Goal: Task Accomplishment & Management: Complete application form

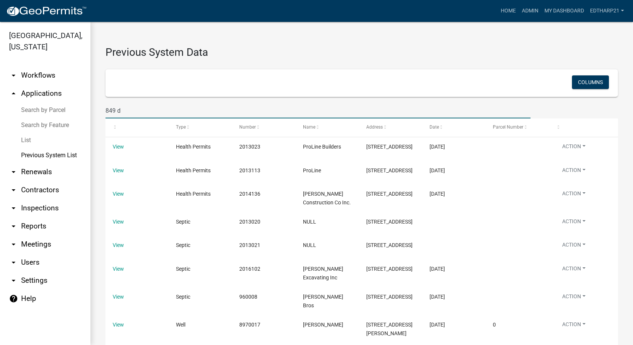
click at [126, 114] on input "849 d" at bounding box center [318, 110] width 425 height 15
type input "8"
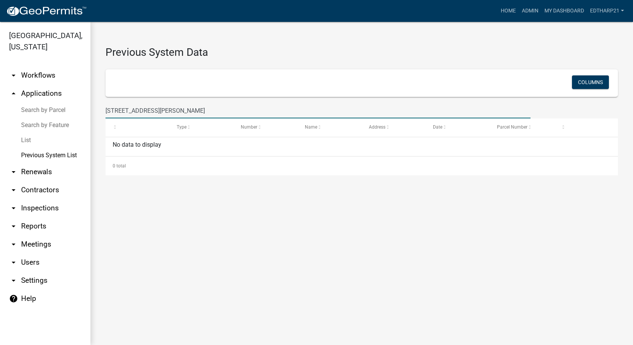
type input "[STREET_ADDRESS][PERSON_NAME]"
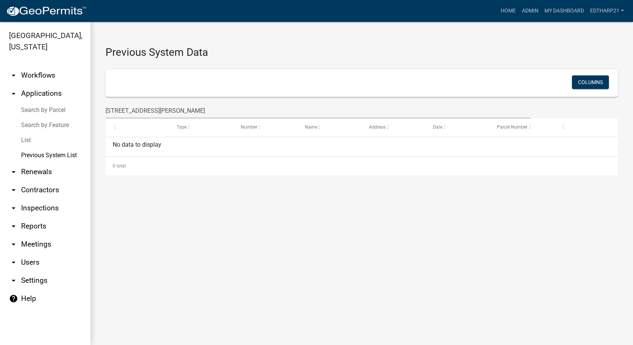
click at [47, 84] on link "arrow_drop_up Applications" at bounding box center [45, 93] width 90 height 18
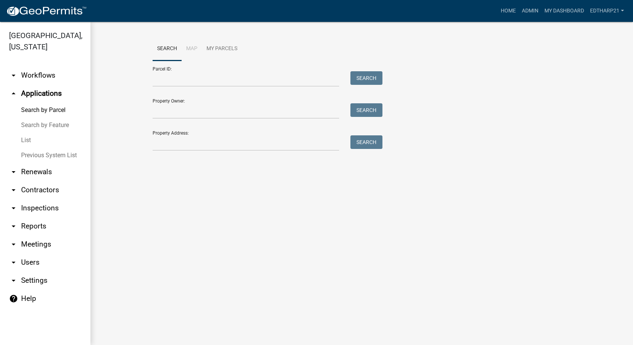
click at [30, 84] on link "arrow_drop_up Applications" at bounding box center [45, 93] width 90 height 18
click at [23, 133] on link "List" at bounding box center [45, 140] width 90 height 15
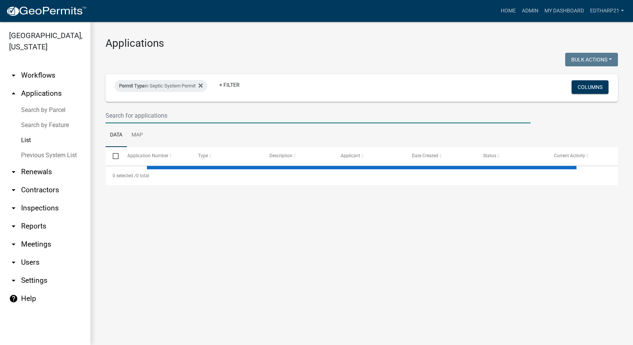
click at [130, 113] on input "text" at bounding box center [318, 115] width 425 height 15
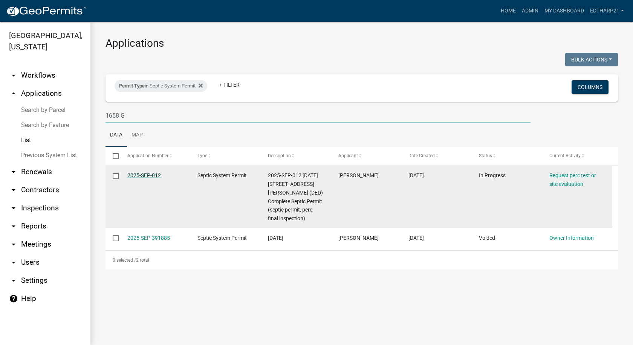
type input "1658 G"
click at [155, 176] on link "2025-SEP-012" at bounding box center [144, 175] width 34 height 6
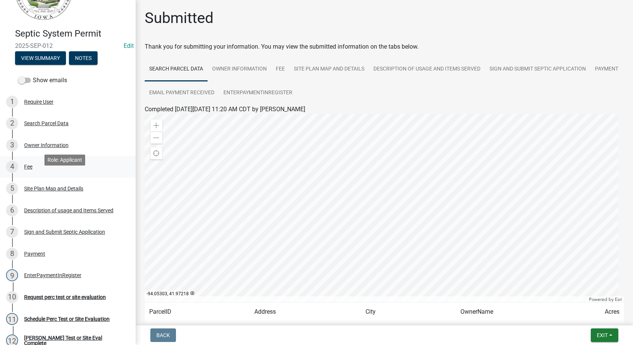
scroll to position [113, 0]
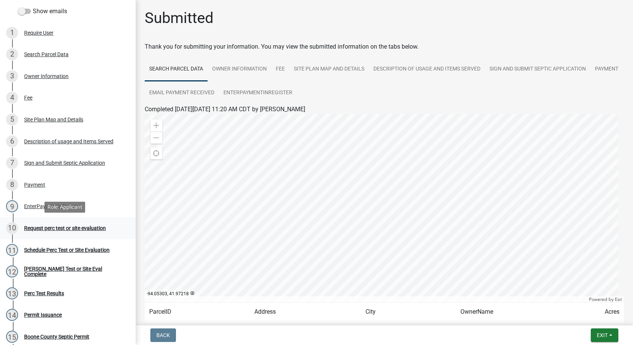
click at [93, 227] on div "Request perc test or site evaluation" at bounding box center [65, 227] width 82 height 5
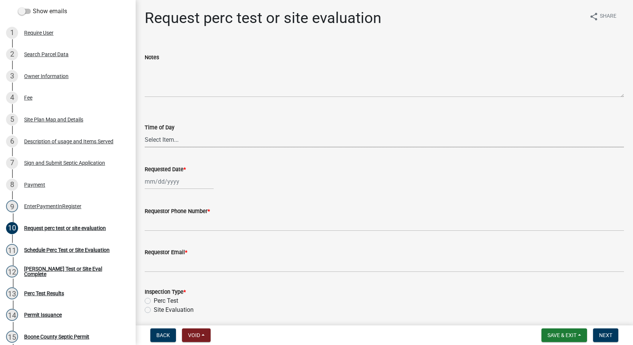
click at [159, 141] on select "Select Item... AM PM" at bounding box center [385, 139] width 480 height 15
click at [145, 132] on select "Select Item... AM PM" at bounding box center [385, 139] width 480 height 15
select select "6c109ef4-37e2-45c6-b0e8-db9b1cf7fb51"
click at [164, 185] on div at bounding box center [179, 181] width 69 height 15
select select "9"
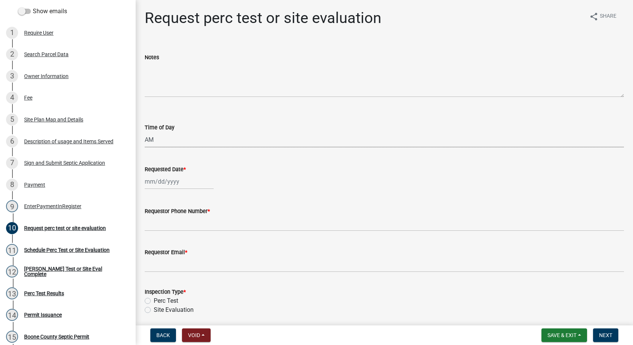
select select "2025"
click at [165, 232] on div "9" at bounding box center [164, 234] width 12 height 12
type input "[DATE]"
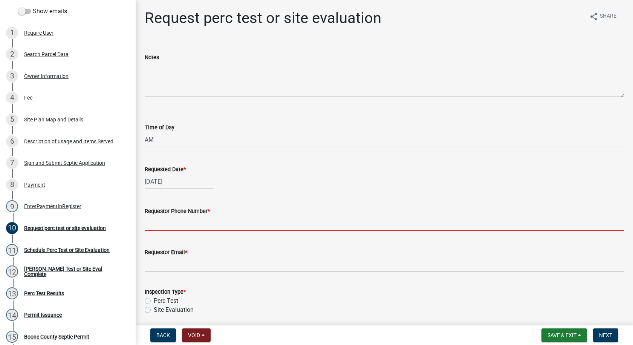
click at [171, 228] on input "Requestor Phone Number *" at bounding box center [385, 223] width 480 height 15
click at [157, 222] on input "Requestor Phone Number *" at bounding box center [385, 223] width 480 height 15
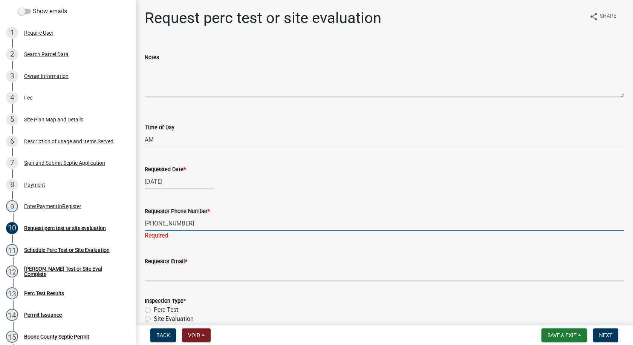
type input "[PHONE_NUMBER]"
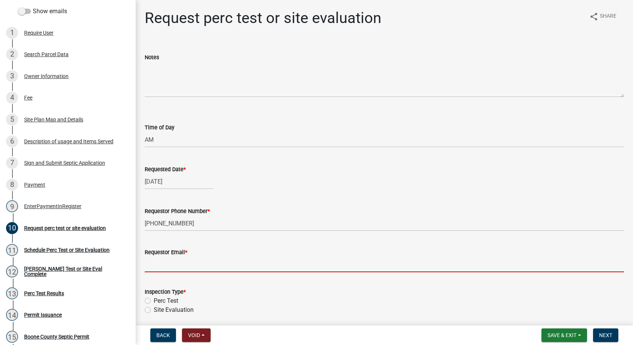
click at [171, 276] on wm-data-entity-input "Requestor Email *" at bounding box center [385, 257] width 480 height 41
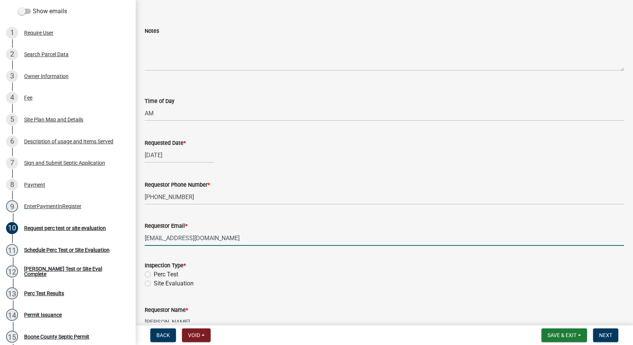
scroll to position [69, 0]
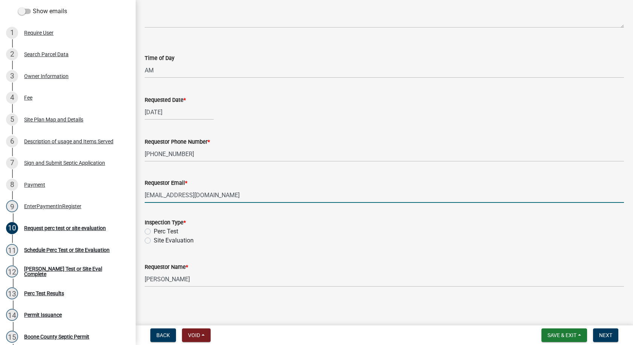
type input "[EMAIL_ADDRESS][DOMAIN_NAME]"
click at [154, 231] on label "Perc Test" at bounding box center [166, 231] width 25 height 9
click at [154, 231] on input "Perc Test" at bounding box center [156, 229] width 5 height 5
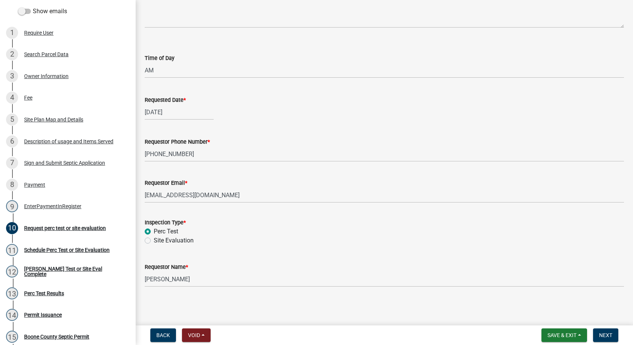
radio input "true"
click at [202, 282] on input "[PERSON_NAME]" at bounding box center [385, 278] width 480 height 15
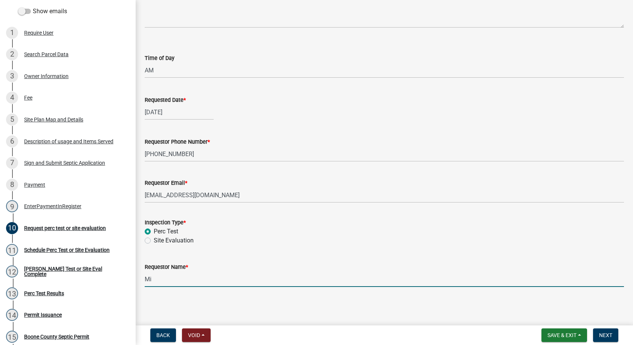
type input "M"
type input "[PERSON_NAME]"
click at [602, 334] on span "Next" at bounding box center [605, 335] width 13 height 6
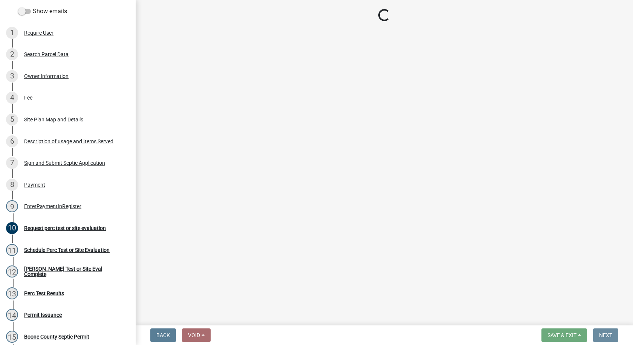
scroll to position [0, 0]
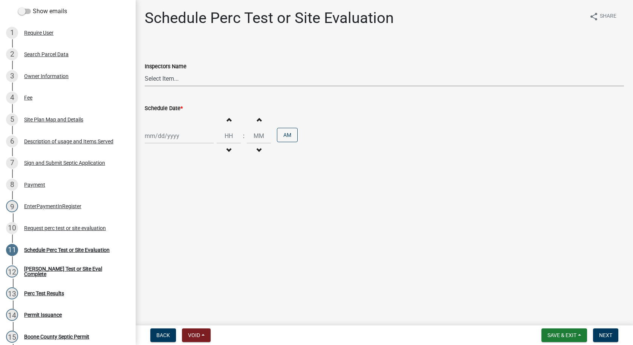
click at [170, 79] on select "Select Item... EdTharp21 (EdTharp21) mspeers ([PERSON_NAME]) WandaCox ([PERSON_…" at bounding box center [385, 78] width 480 height 15
select select "1166babb-7ce8-442f-9c4a-1180ef3e1882"
click at [145, 71] on select "Select Item... EdTharp21 (EdTharp21) mspeers ([PERSON_NAME]) WandaCox ([PERSON_…" at bounding box center [385, 78] width 480 height 15
click at [170, 137] on div at bounding box center [179, 135] width 69 height 15
select select "9"
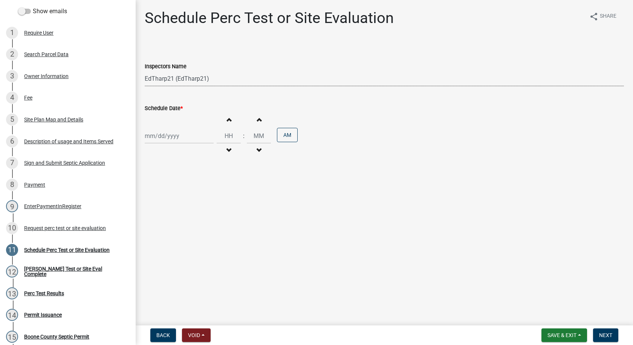
select select "2025"
click at [153, 188] on div "8" at bounding box center [152, 188] width 12 height 12
type input "[DATE]"
click at [227, 147] on span "button" at bounding box center [229, 150] width 4 height 6
type input "11"
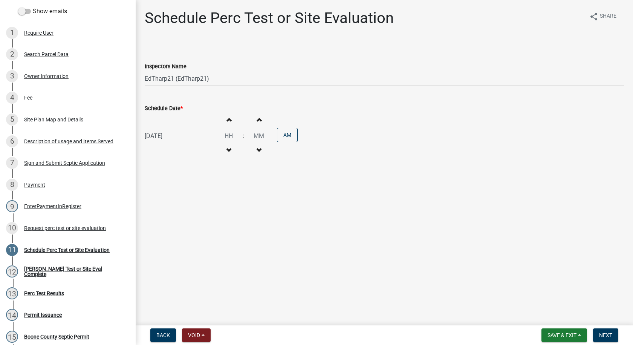
type input "00"
click at [227, 147] on span "button" at bounding box center [229, 150] width 4 height 6
type input "09"
click at [283, 134] on button "PM" at bounding box center [287, 135] width 21 height 14
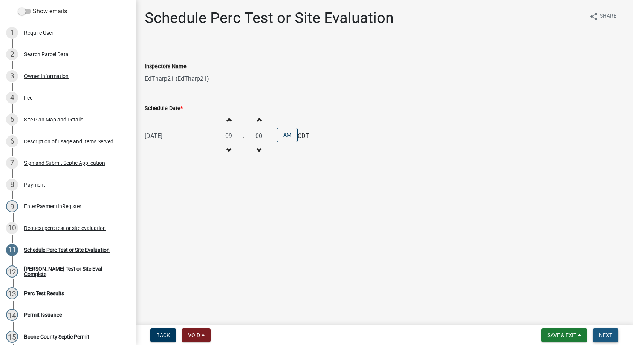
click at [602, 332] on span "Next" at bounding box center [605, 335] width 13 height 6
